Goal: Transaction & Acquisition: Download file/media

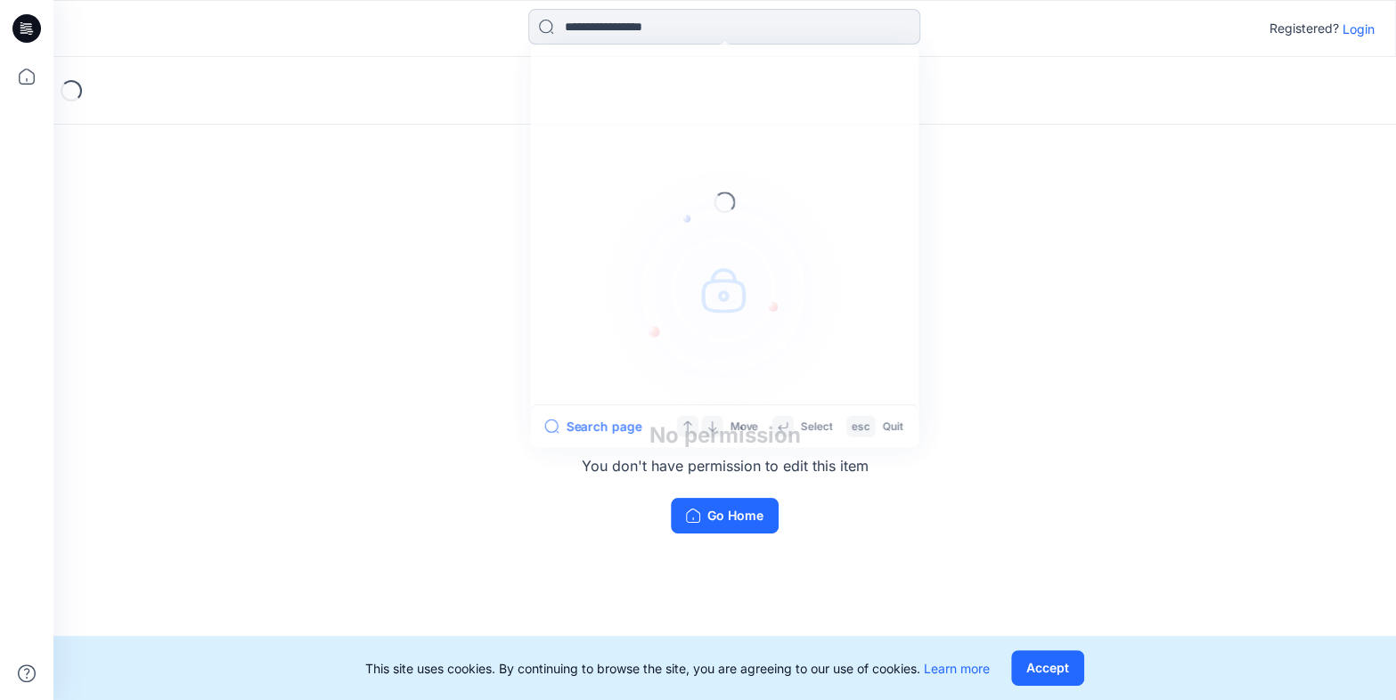
click at [610, 29] on input at bounding box center [724, 27] width 392 height 36
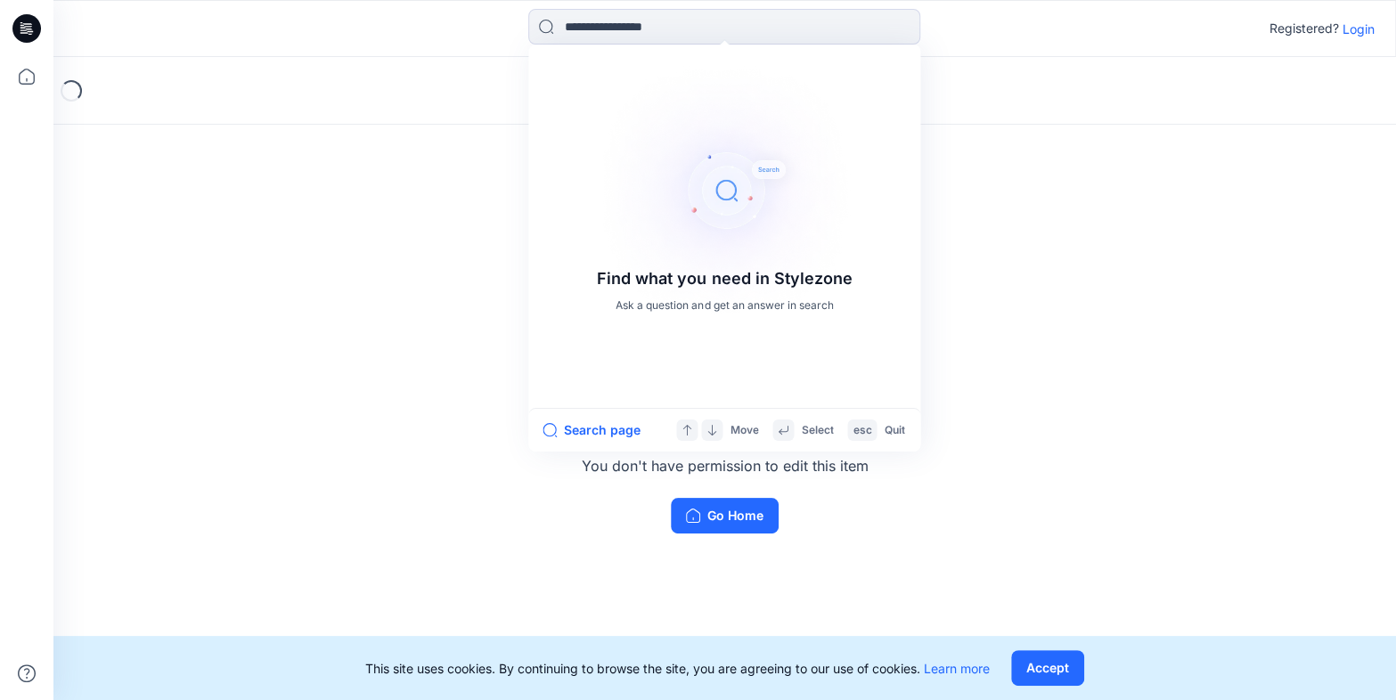
click at [323, 61] on div "Loading..." at bounding box center [724, 91] width 1343 height 68
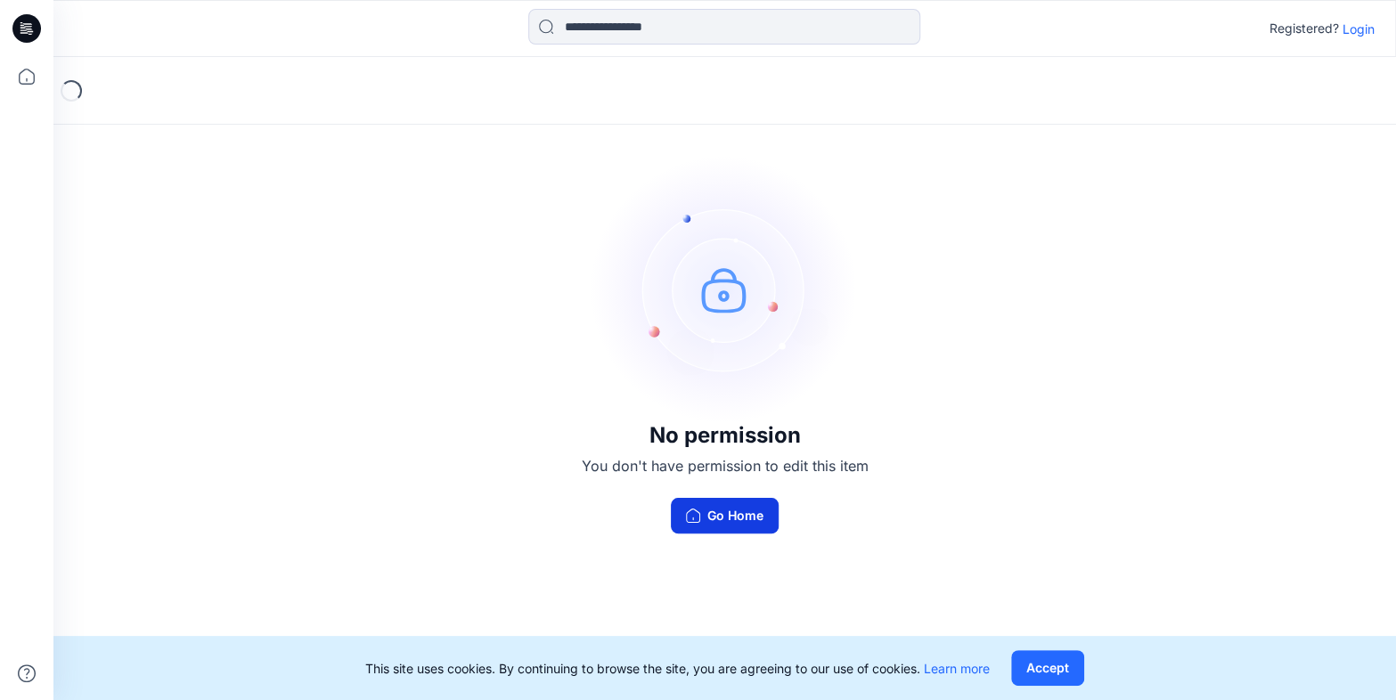
click at [742, 513] on button "Go Home" at bounding box center [725, 516] width 108 height 36
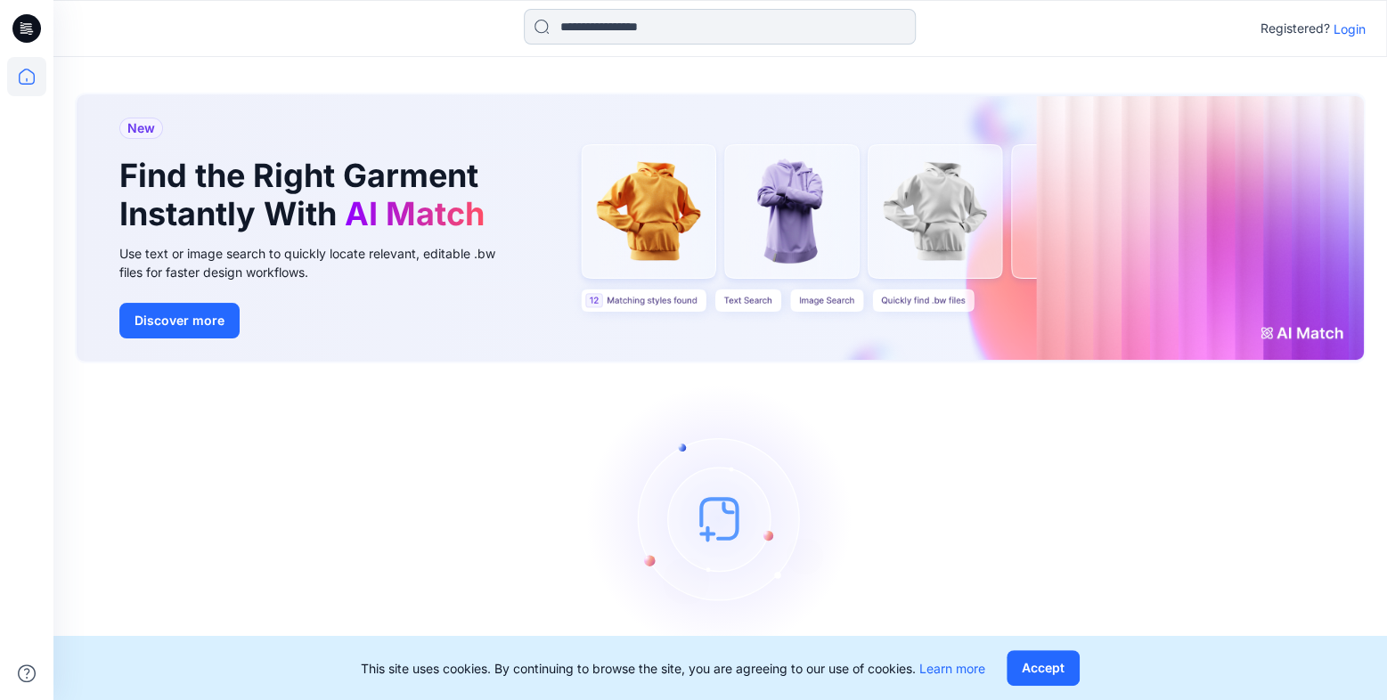
click at [624, 14] on input at bounding box center [720, 27] width 392 height 36
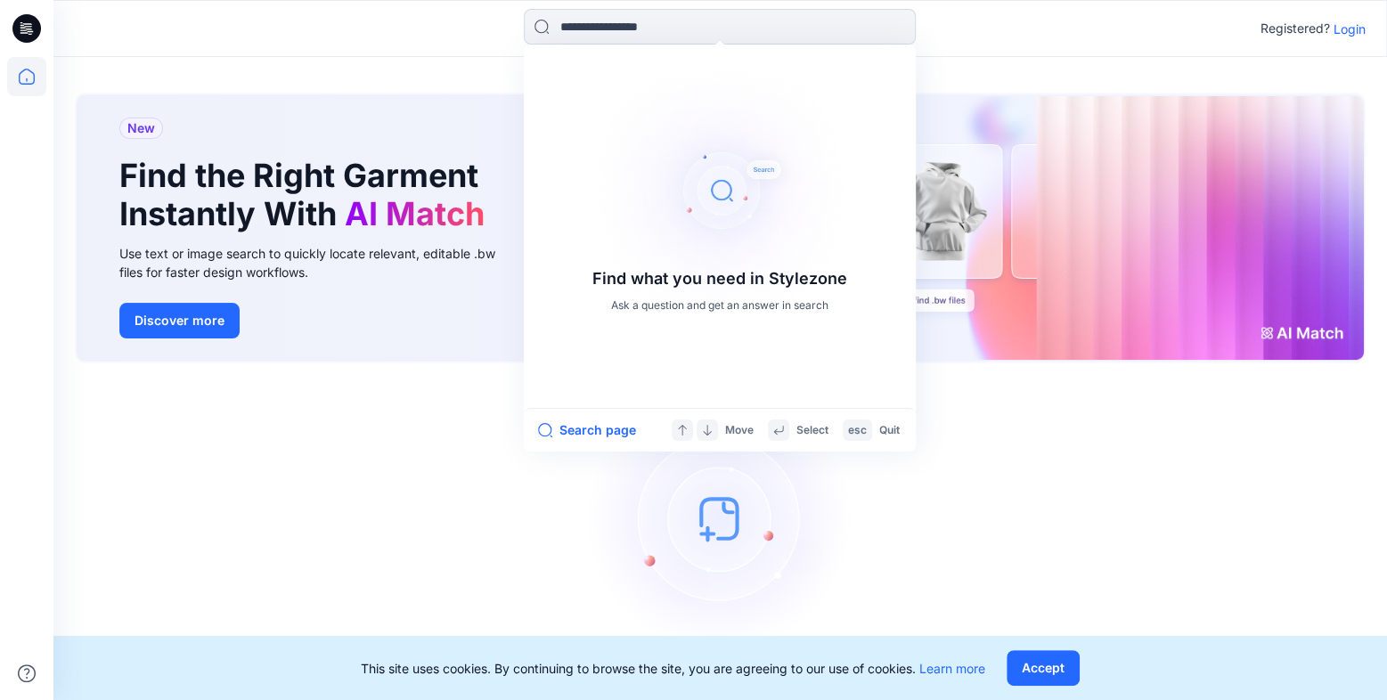
click at [1335, 56] on div "Find what you need in Stylezone Ask a question and get an answer in search Sear…" at bounding box center [720, 28] width 1334 height 57
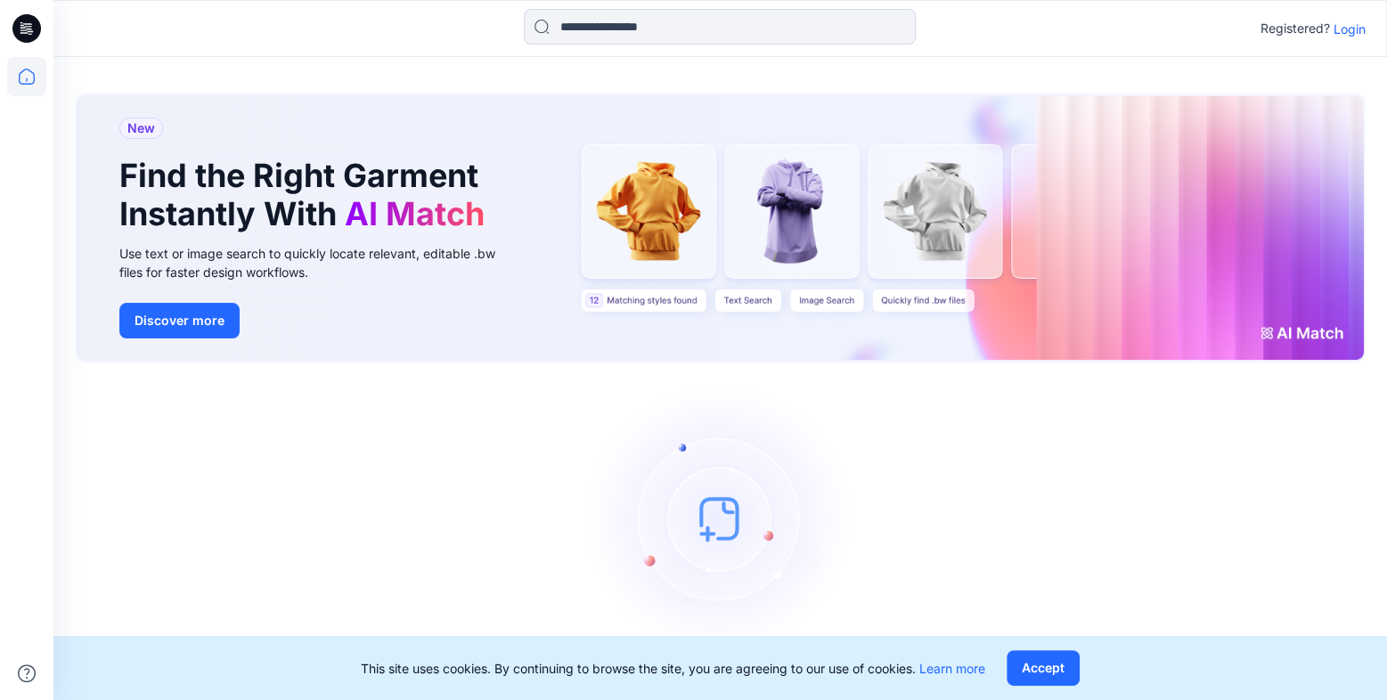
click at [1347, 24] on p "Login" at bounding box center [1350, 29] width 32 height 19
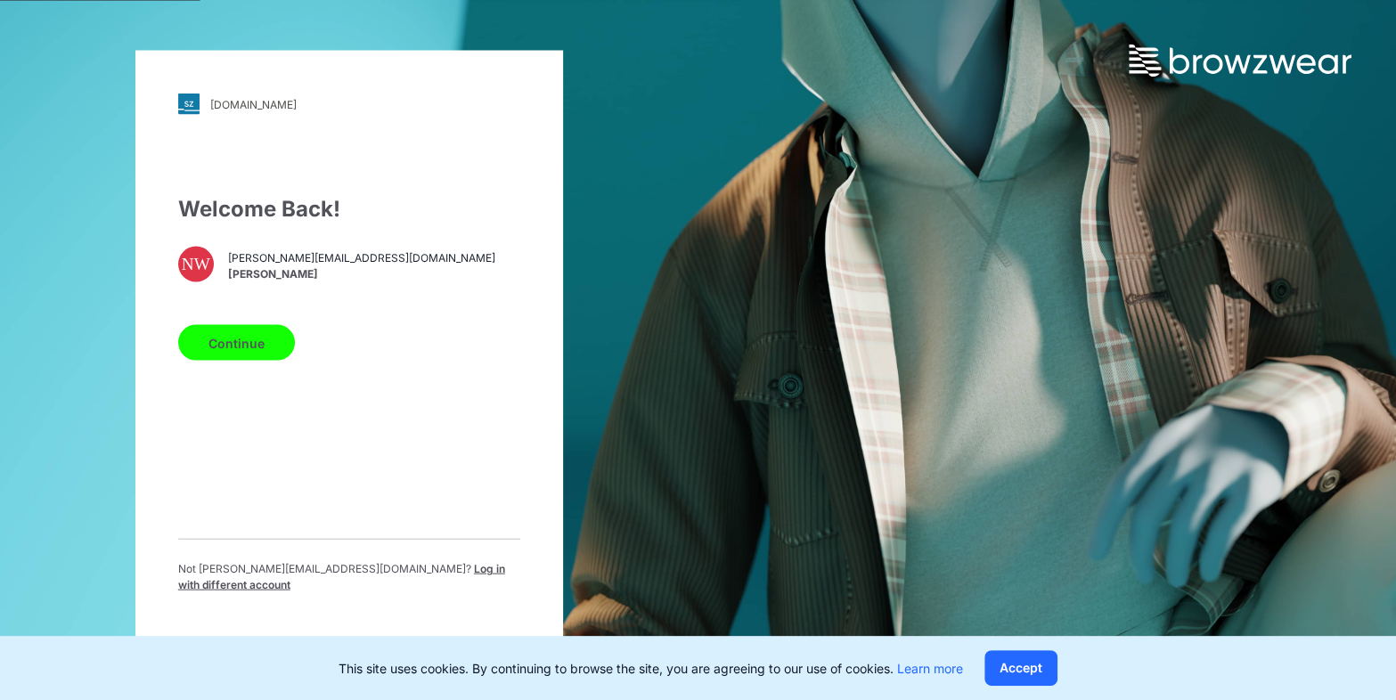
click at [233, 352] on button "Continue" at bounding box center [236, 343] width 117 height 36
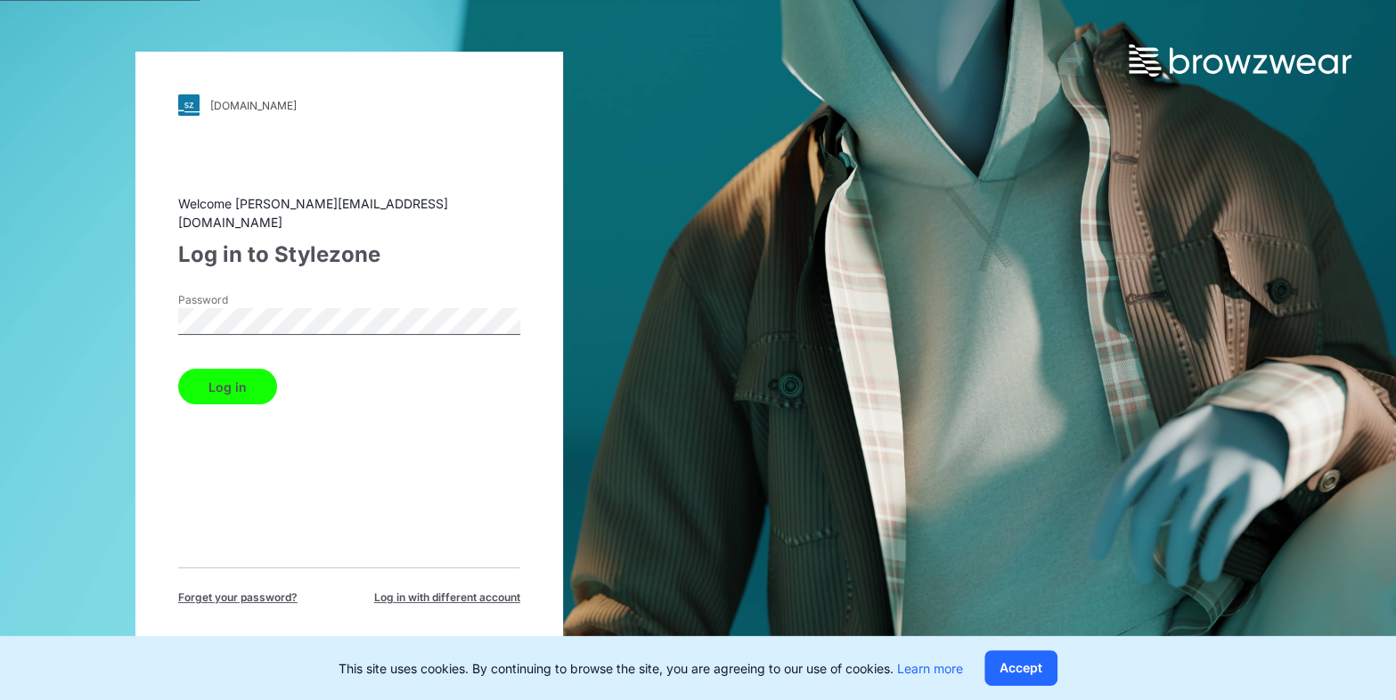
click at [243, 374] on button "Log in" at bounding box center [227, 387] width 99 height 36
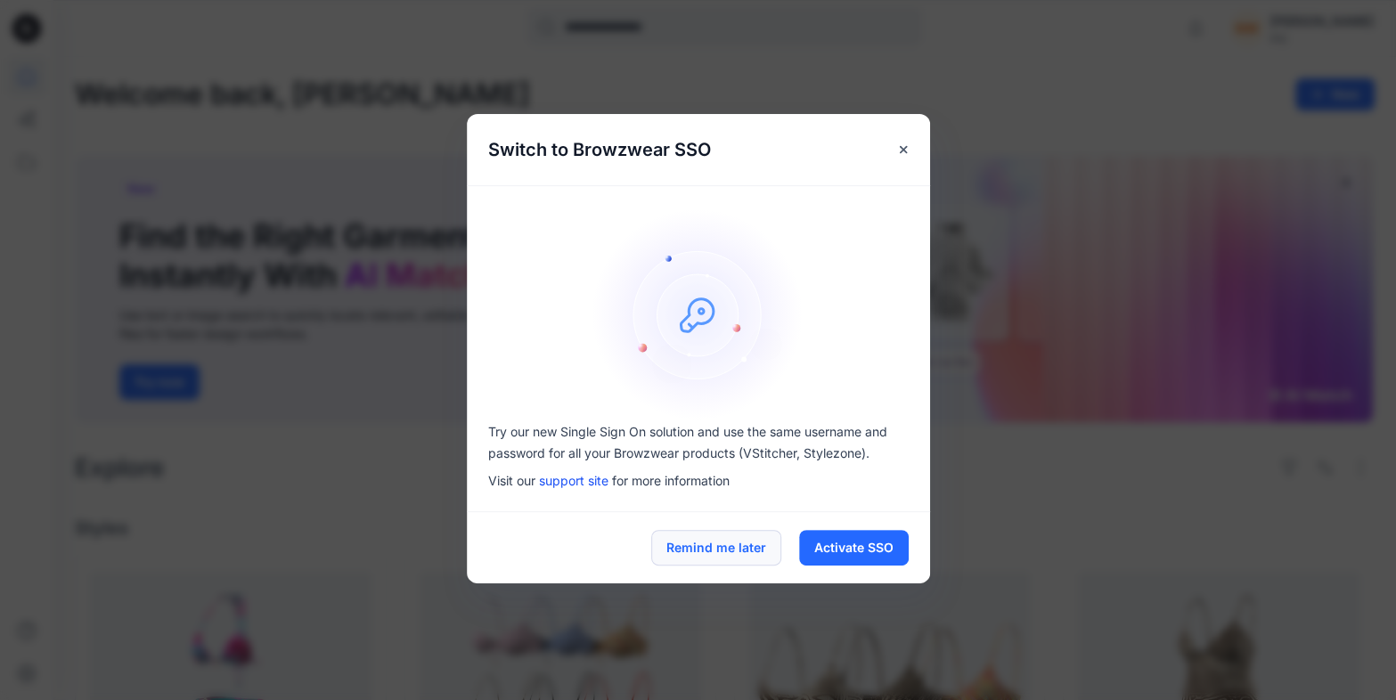
click at [682, 552] on button "Remind me later" at bounding box center [716, 548] width 130 height 36
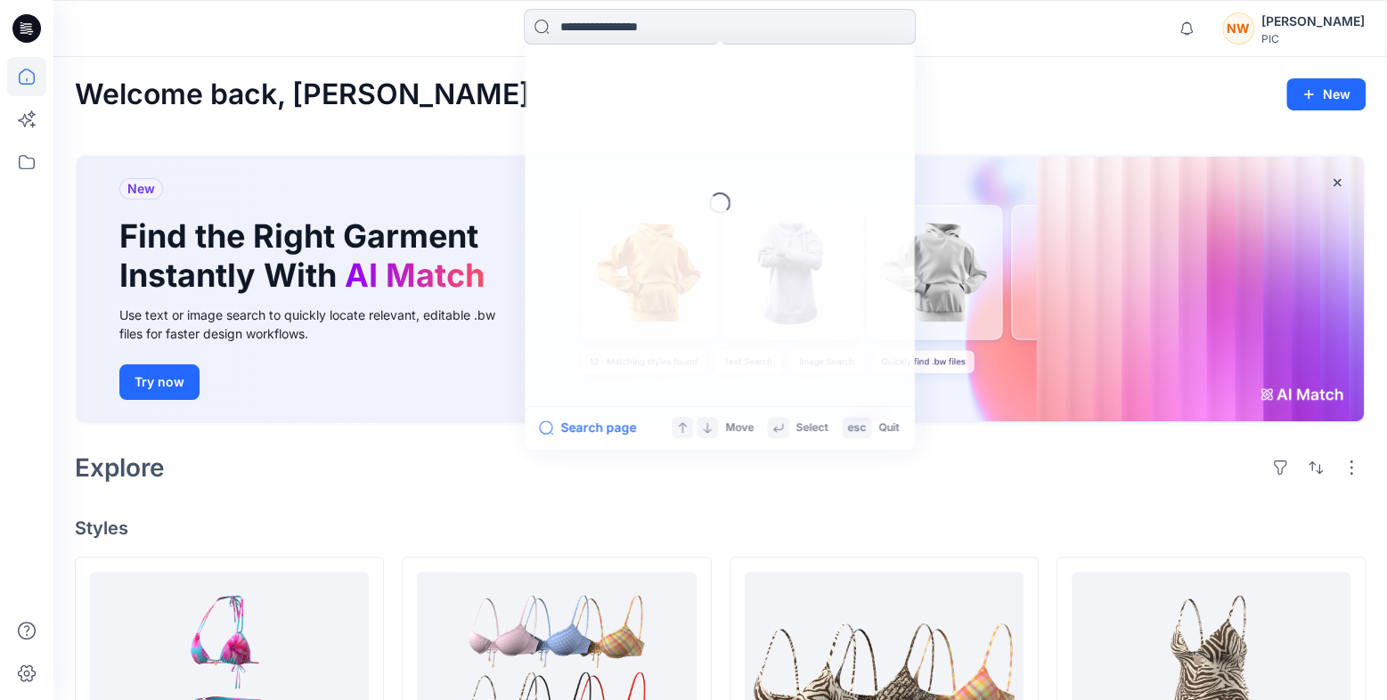
click at [747, 24] on input at bounding box center [720, 27] width 392 height 36
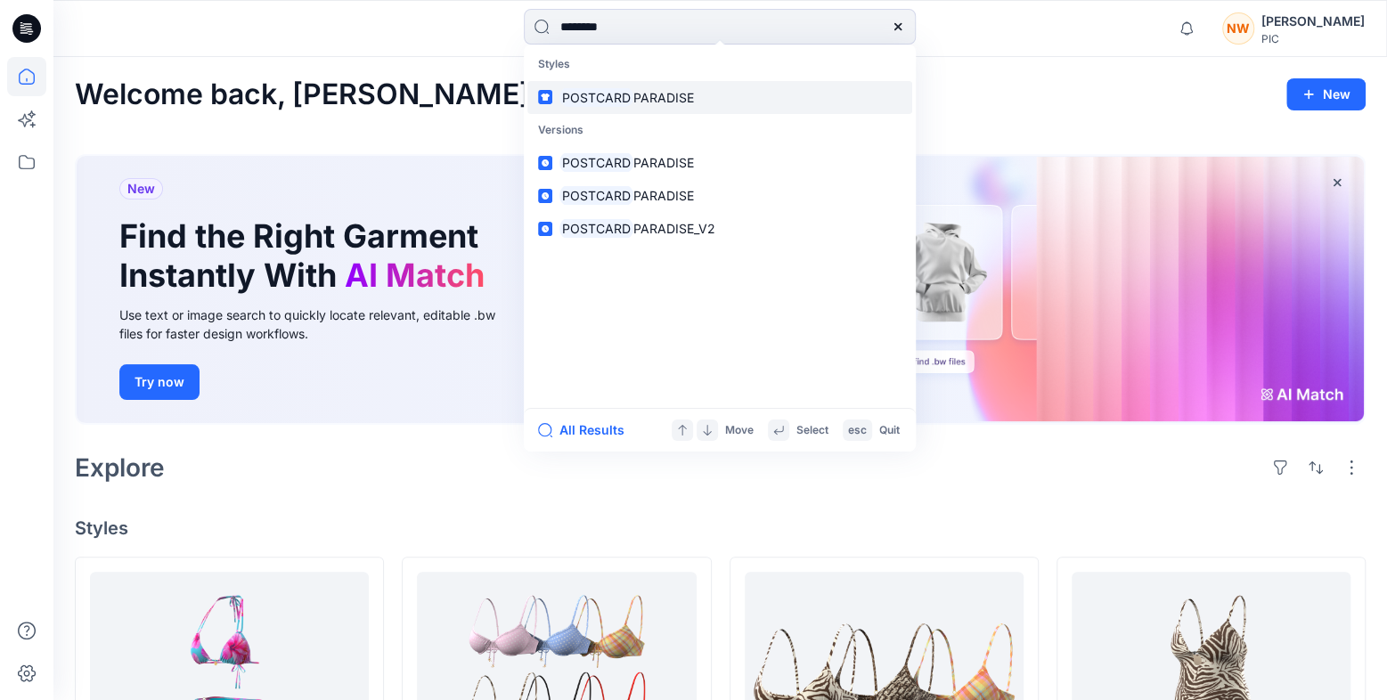
type input "********"
click at [709, 95] on link "POSTCARD PARADISE" at bounding box center [719, 97] width 385 height 33
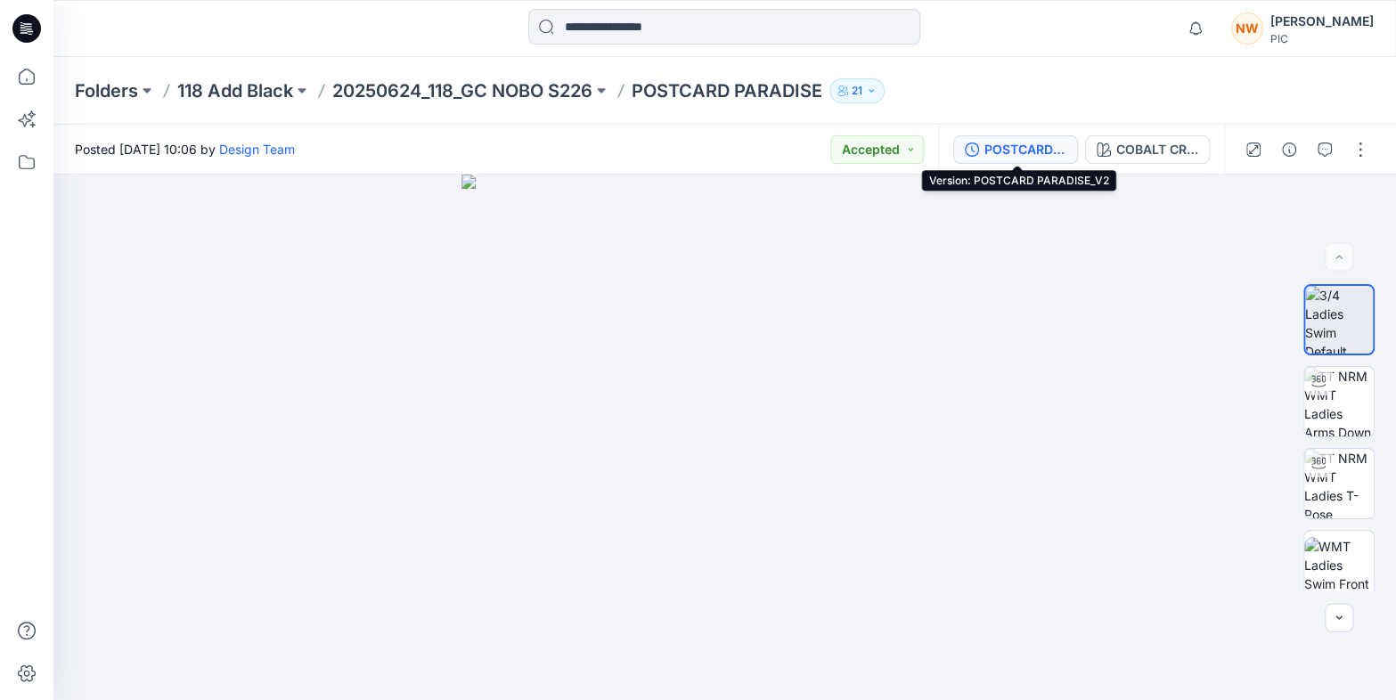
click at [1021, 148] on div "POSTCARD PARADISE_V2" at bounding box center [1025, 150] width 82 height 20
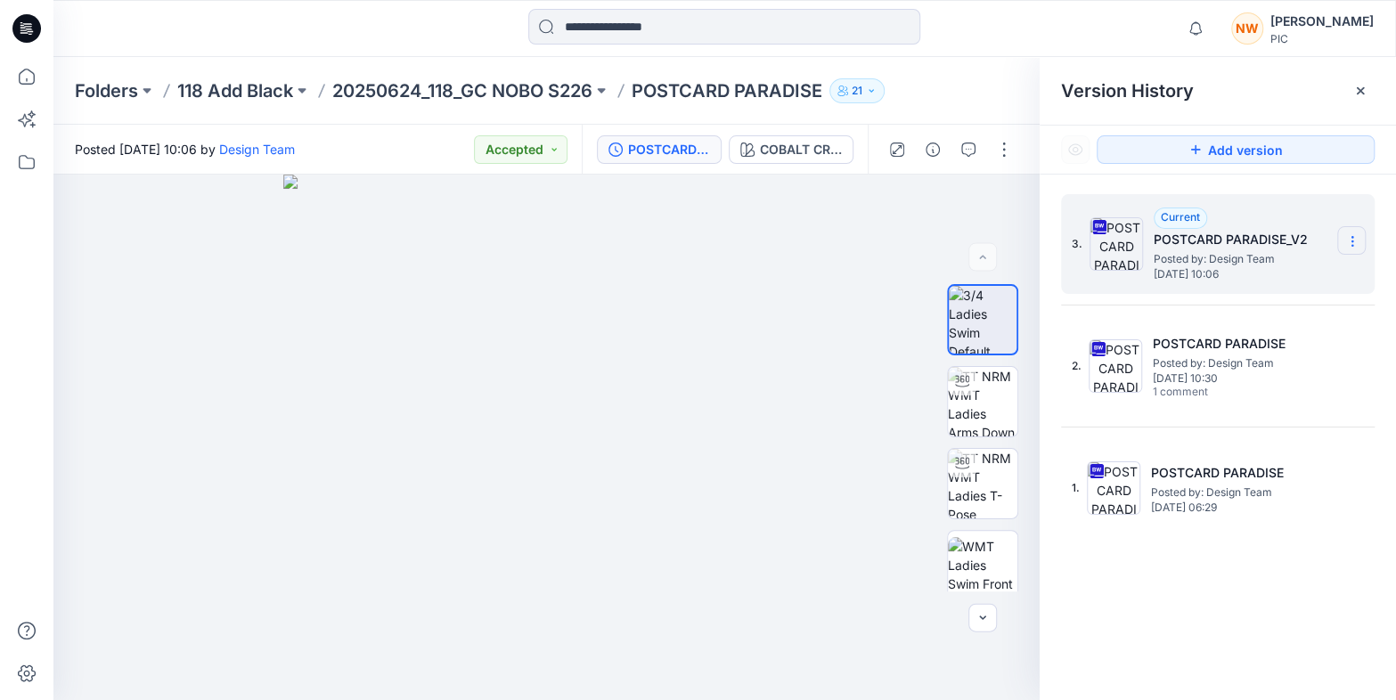
click at [1349, 241] on icon at bounding box center [1352, 241] width 14 height 14
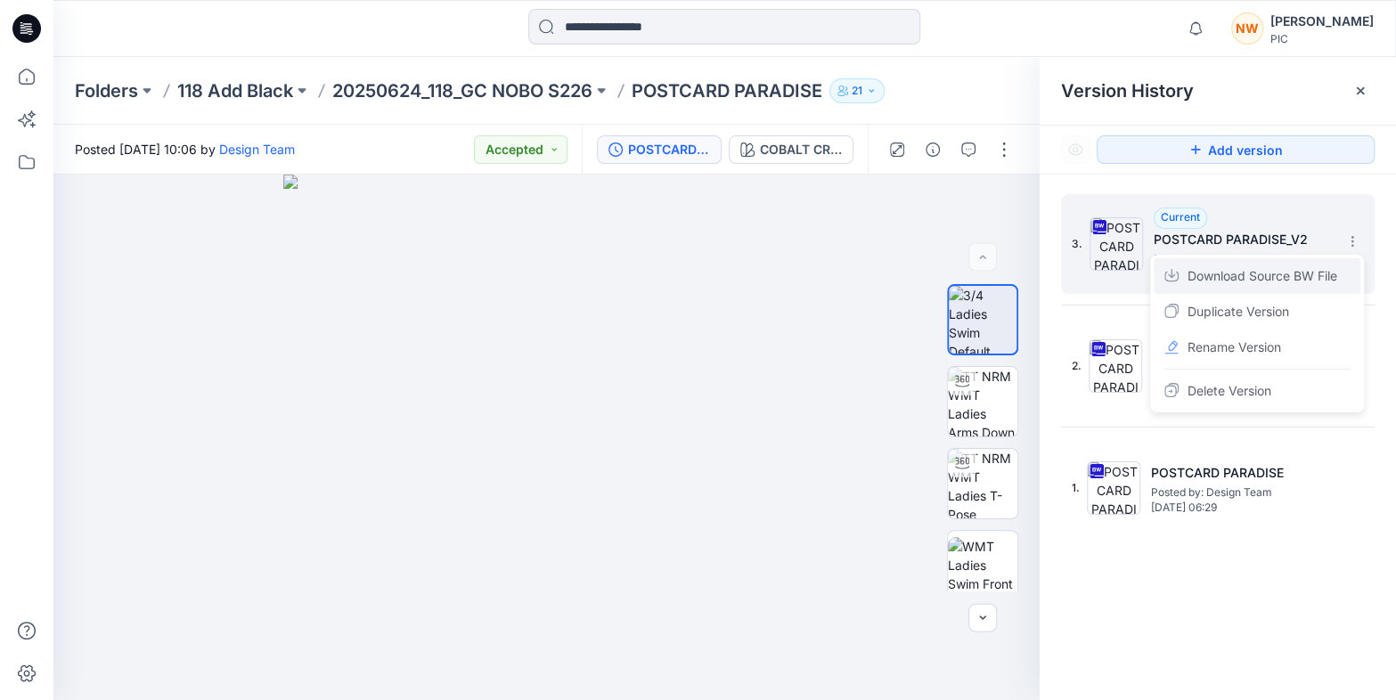
click at [1230, 282] on span "Download Source BW File" at bounding box center [1263, 275] width 150 height 21
